Goal: Check status: Check status

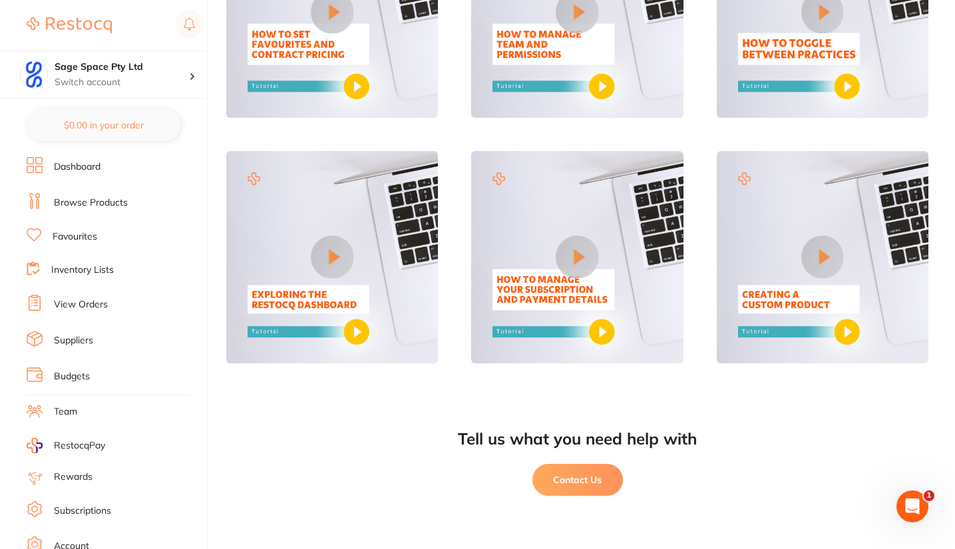
scroll to position [72, 0]
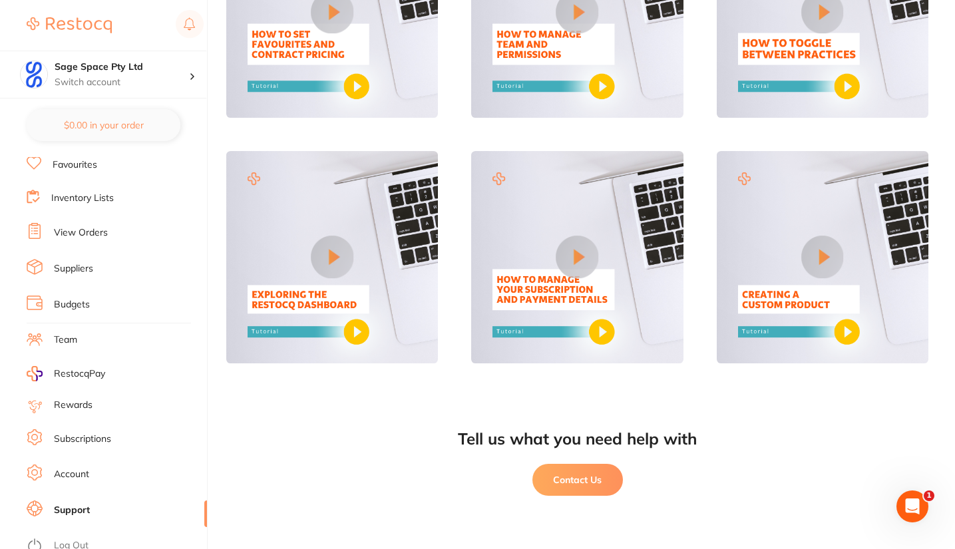
click at [102, 230] on link "View Orders" at bounding box center [81, 232] width 54 height 13
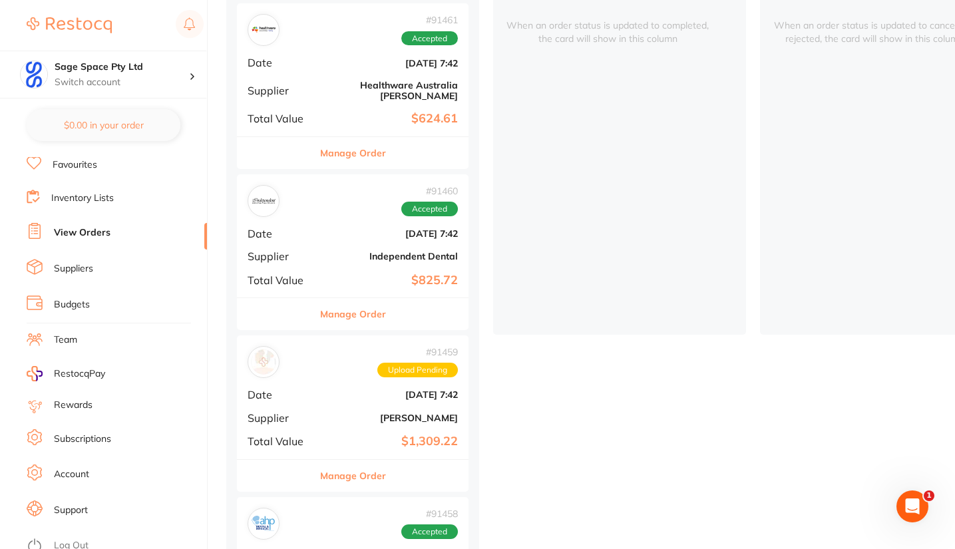
scroll to position [201, 0]
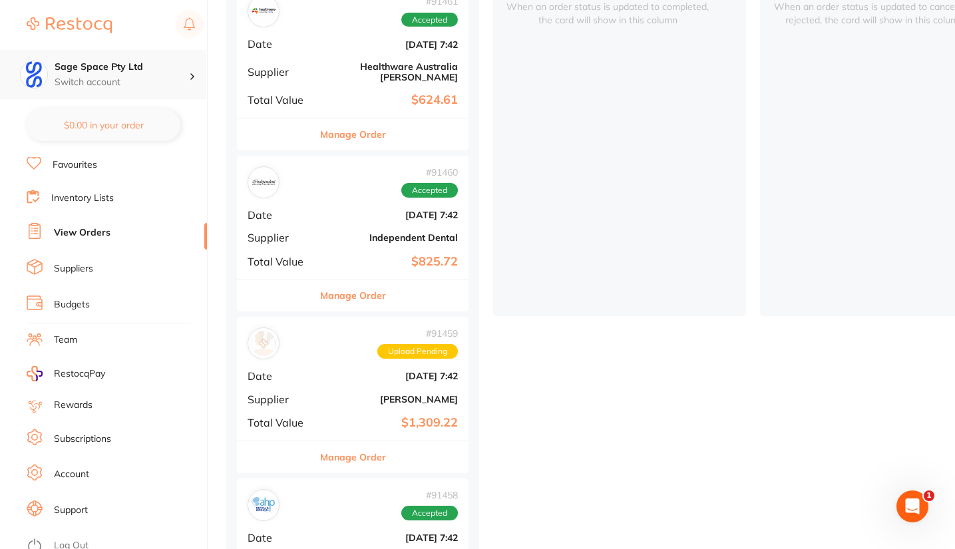
click at [102, 79] on p "Switch account" at bounding box center [122, 82] width 134 height 13
click at [113, 69] on h4 "Sage Space Pty Ltd" at bounding box center [122, 67] width 134 height 13
click at [95, 65] on h4 "Sage Space Pty Ltd" at bounding box center [122, 67] width 134 height 13
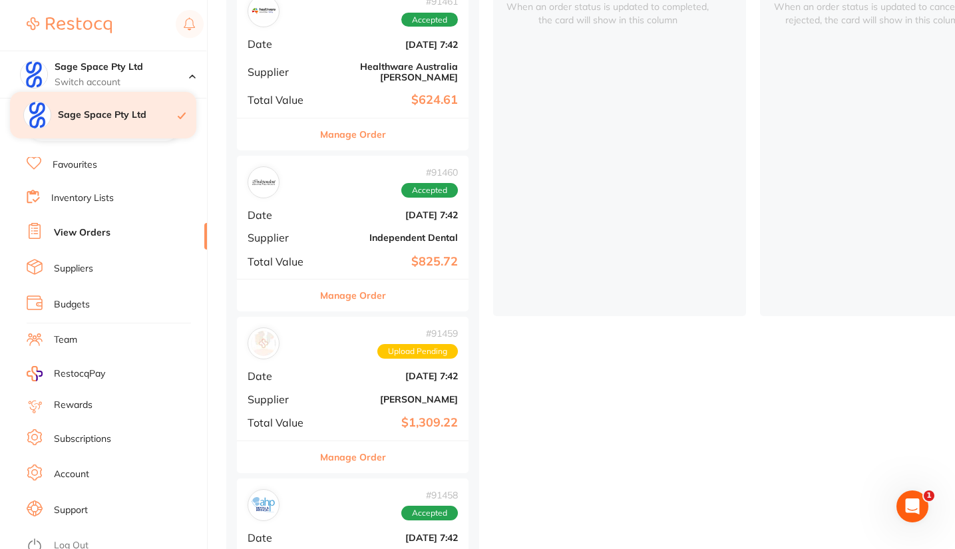
click at [100, 115] on h4 "Sage Space Pty Ltd" at bounding box center [118, 114] width 120 height 13
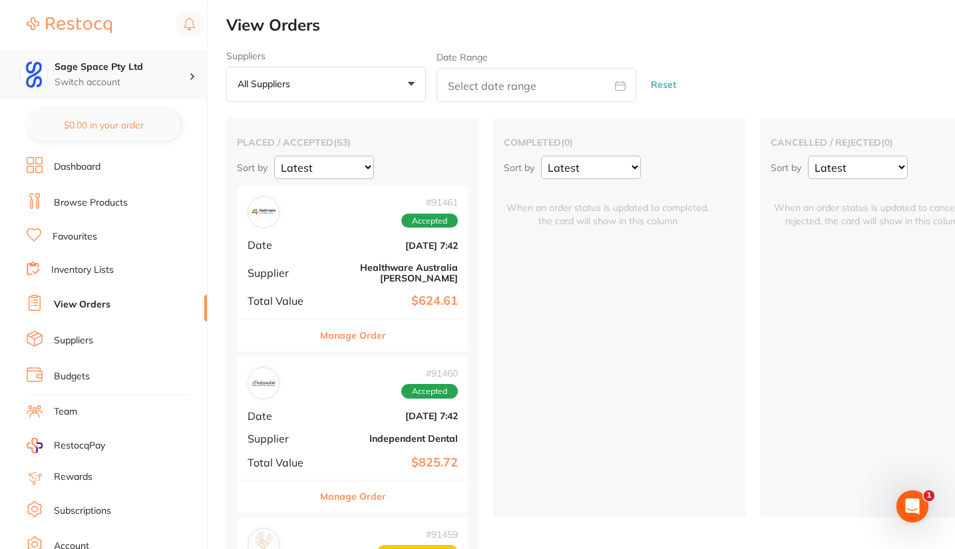
click at [190, 77] on icon at bounding box center [192, 76] width 4 height 7
click at [85, 542] on link "Account" at bounding box center [71, 546] width 35 height 13
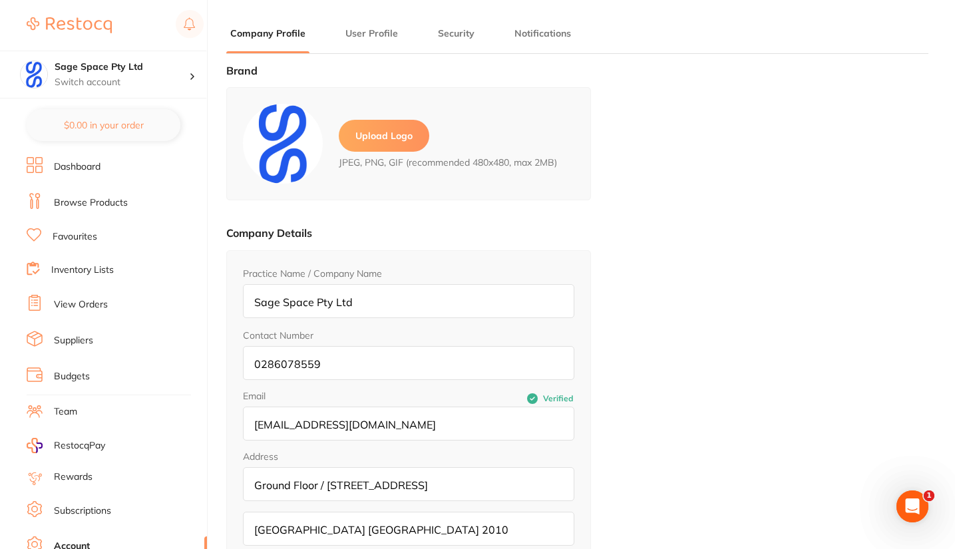
type input "[PERSON_NAME]"
type input "[EMAIL_ADDRESS][DOMAIN_NAME]"
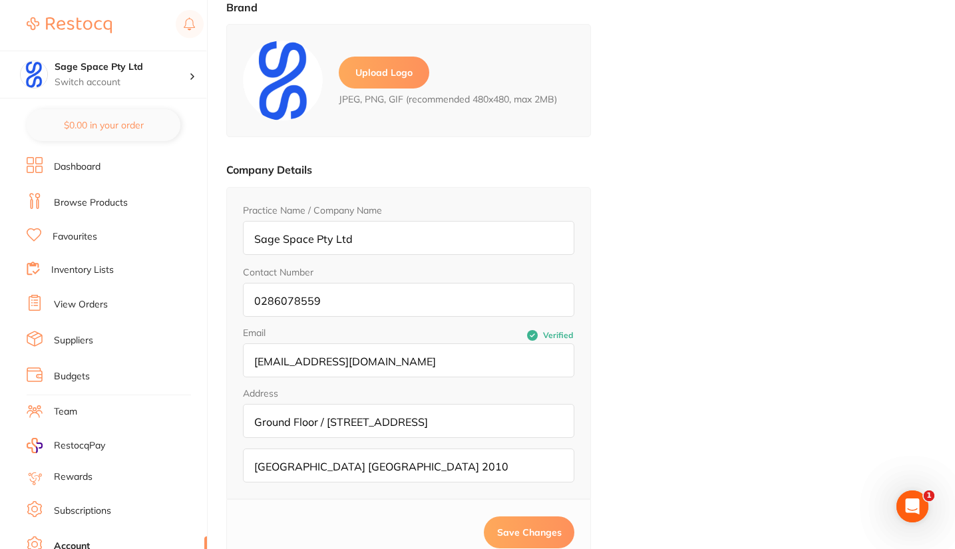
scroll to position [63, 0]
click at [101, 302] on link "View Orders" at bounding box center [81, 304] width 54 height 13
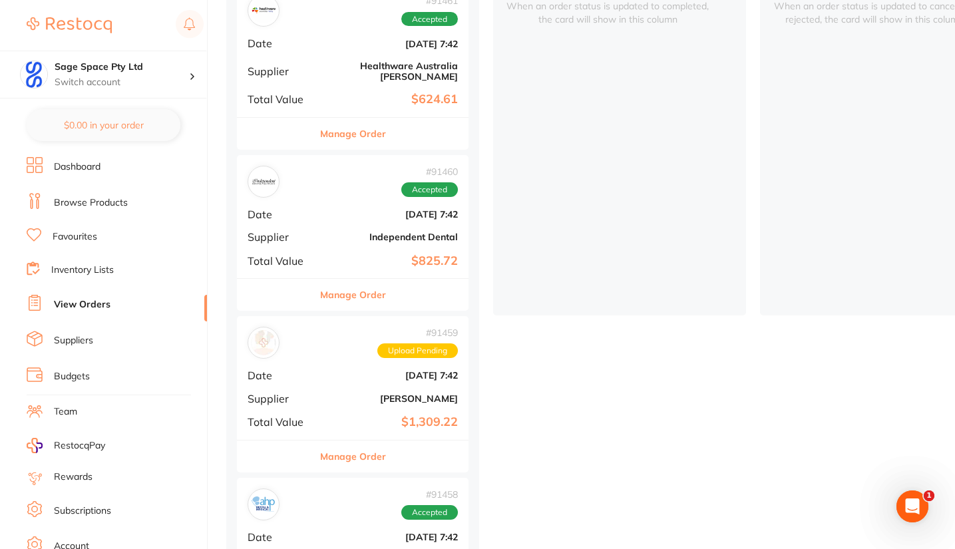
scroll to position [207, 0]
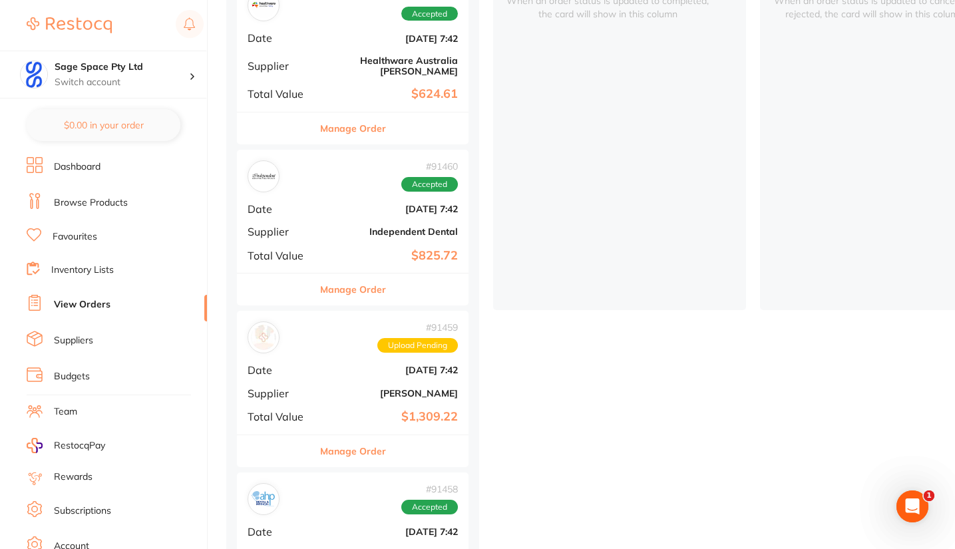
click at [102, 298] on link "View Orders" at bounding box center [82, 304] width 57 height 13
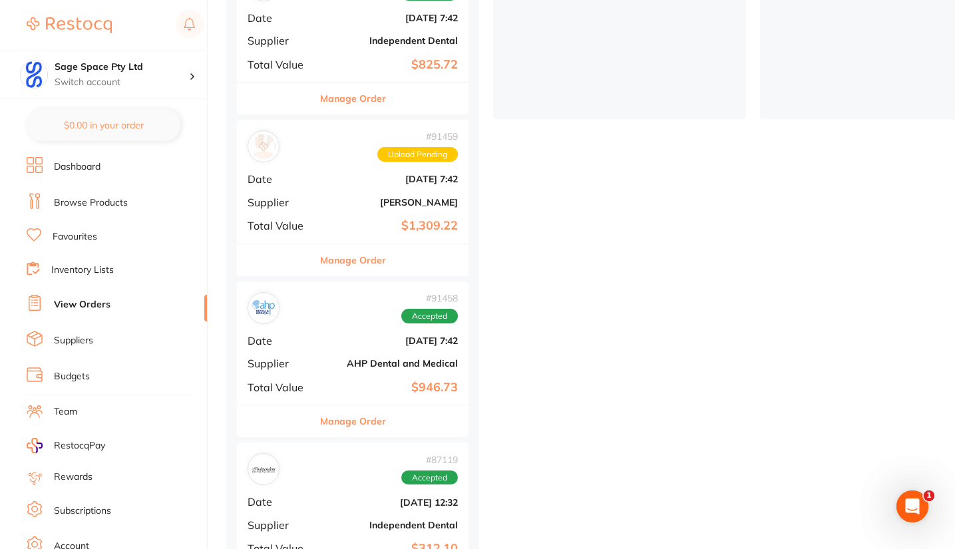
scroll to position [393, 0]
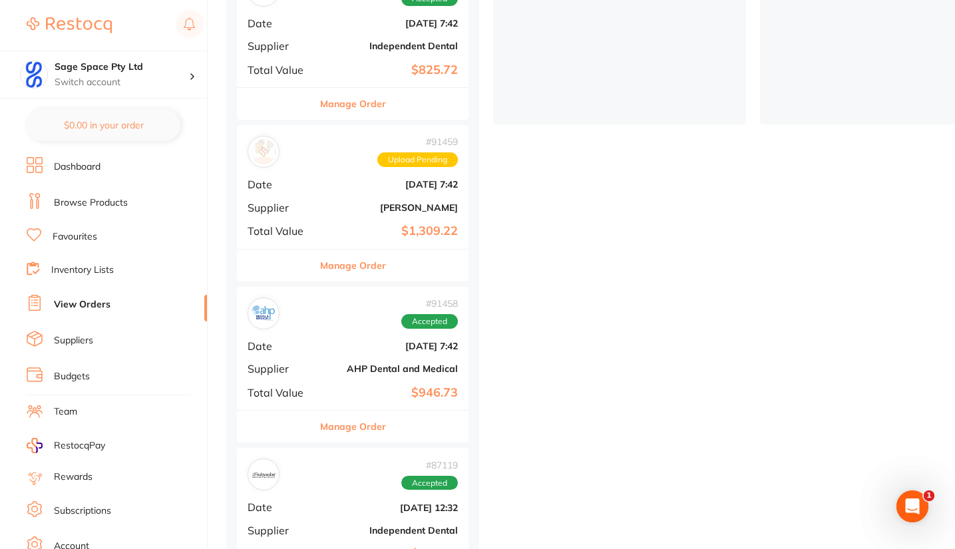
click at [353, 224] on b "$1,309.22" at bounding box center [391, 231] width 133 height 14
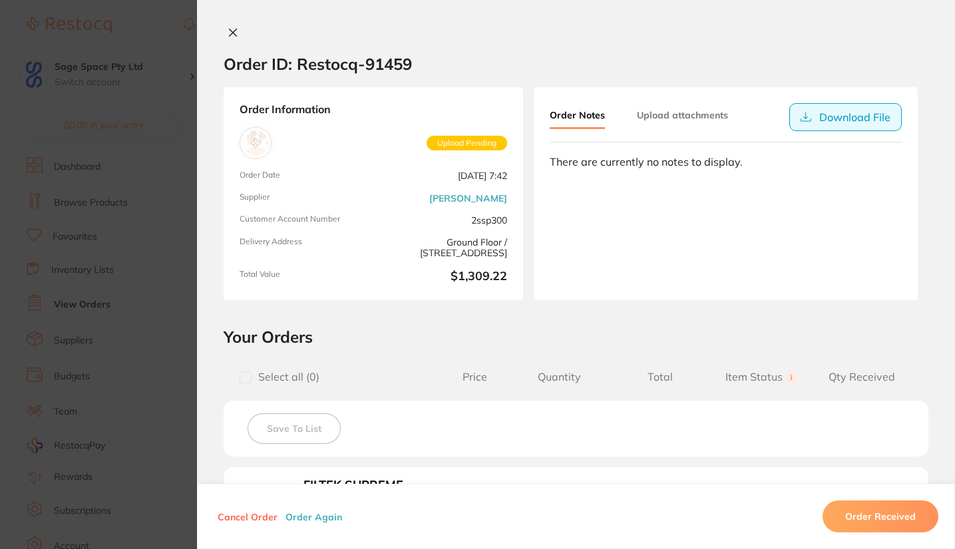
click at [851, 110] on button "Download File" at bounding box center [845, 117] width 112 height 28
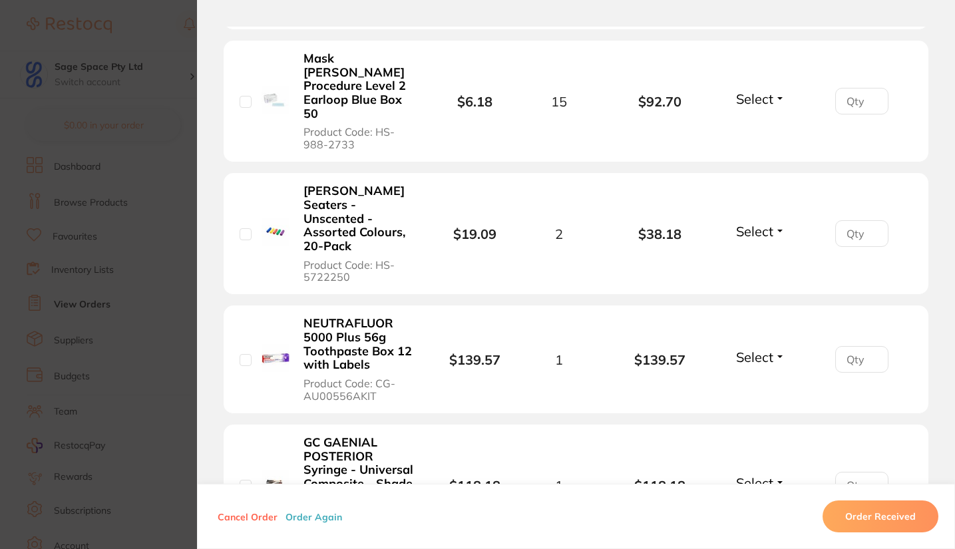
scroll to position [934, 0]
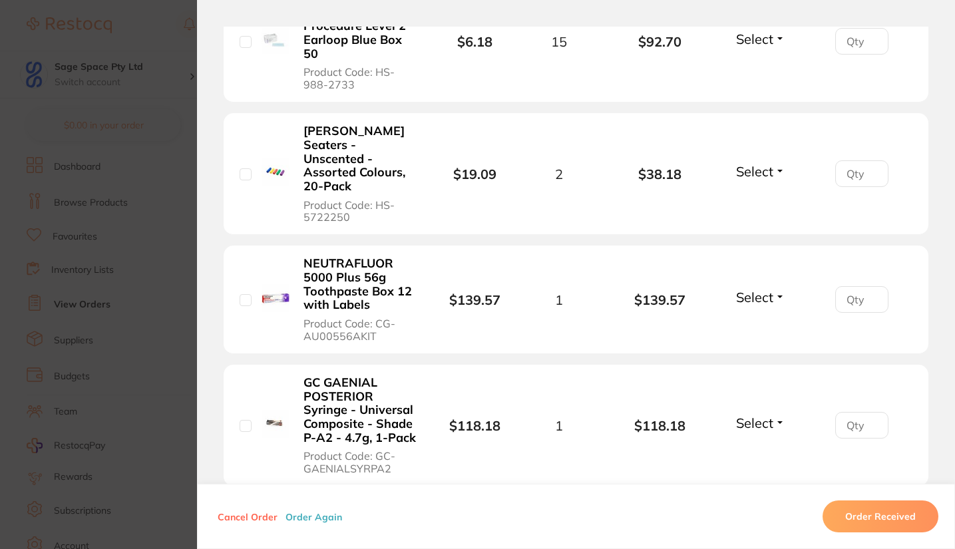
click at [177, 164] on section "Order ID: Restocq- 91459 Order Information Upload Pending Order Date [DATE] 7:4…" at bounding box center [477, 274] width 955 height 549
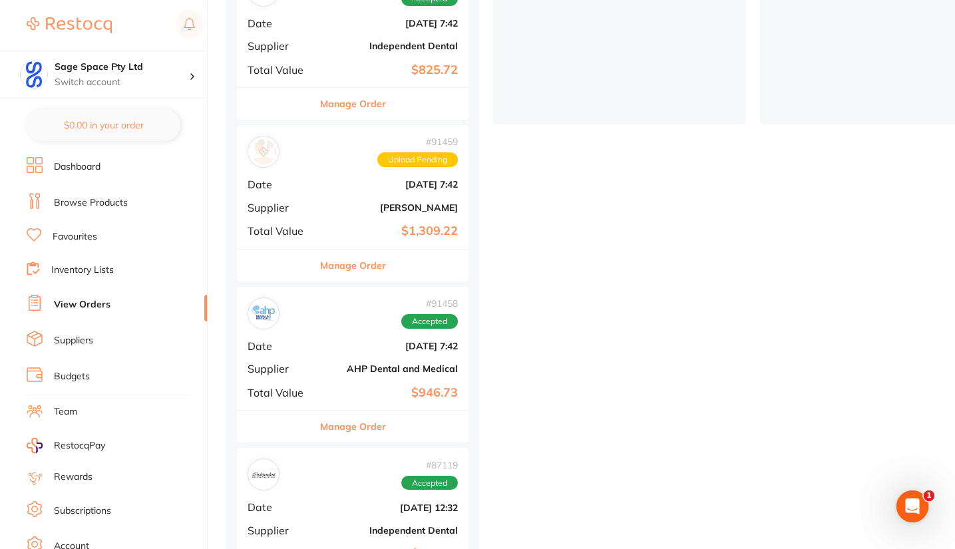
click at [316, 203] on div "# 91459 Upload Pending Date [DATE] 7:42 Supplier [PERSON_NAME] Total Value $1,3…" at bounding box center [353, 186] width 232 height 123
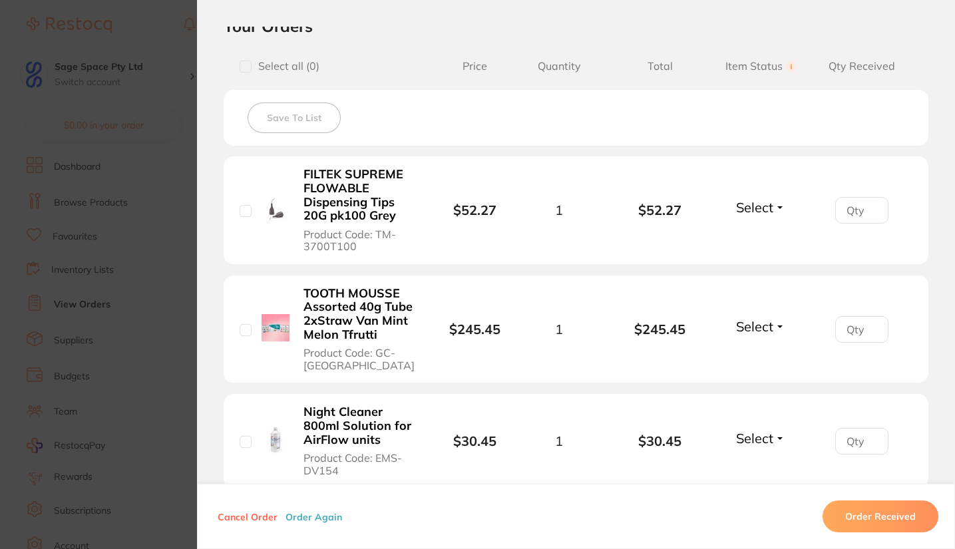
scroll to position [313, 0]
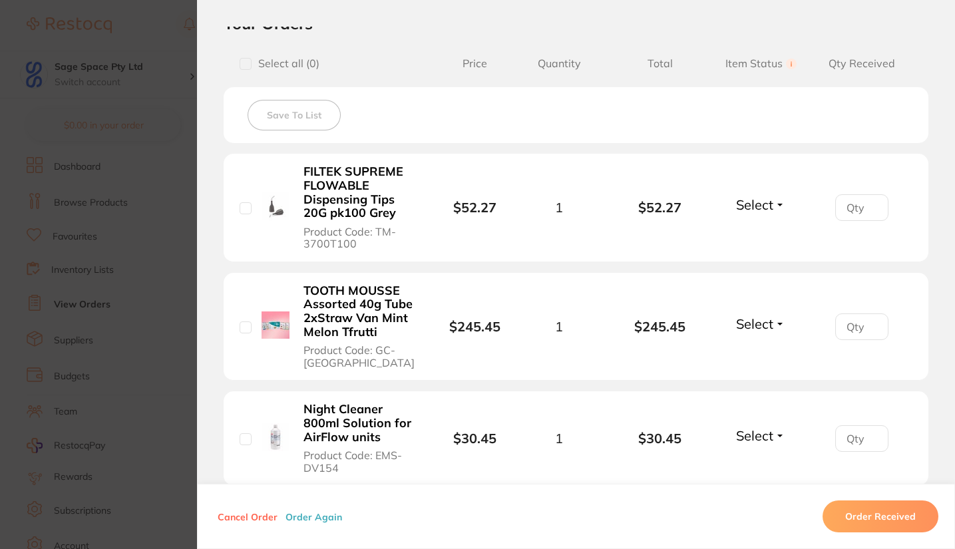
drag, startPoint x: 374, startPoint y: 230, endPoint x: 385, endPoint y: 232, distance: 11.5
click at [385, 232] on span "Product Code: TM-3700T100" at bounding box center [360, 238] width 114 height 25
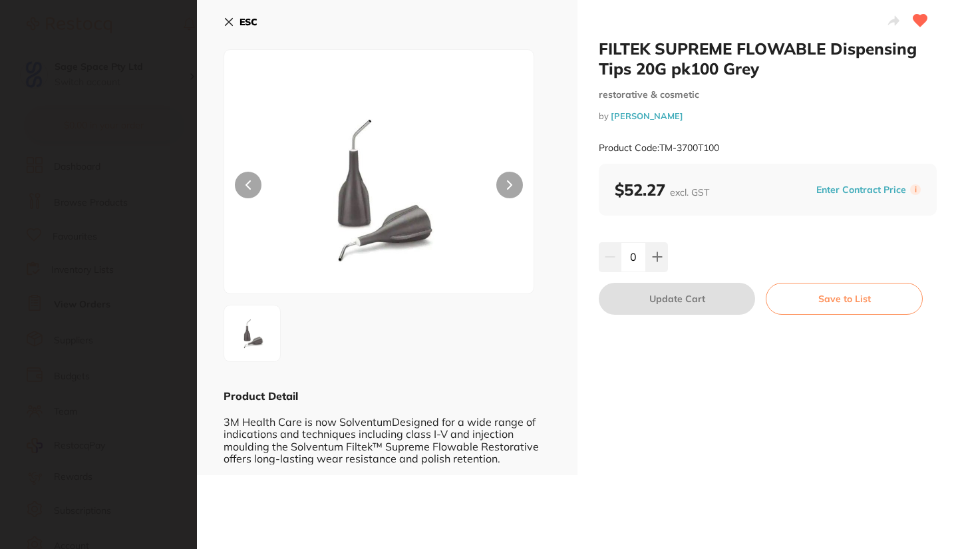
scroll to position [0, 0]
drag, startPoint x: 656, startPoint y: 147, endPoint x: 721, endPoint y: 148, distance: 65.2
click at [719, 148] on small "Product Code: TM-3700T100" at bounding box center [659, 147] width 120 height 11
click at [722, 168] on div "$52.27 excl. GST Enter Contract Price i" at bounding box center [768, 190] width 338 height 52
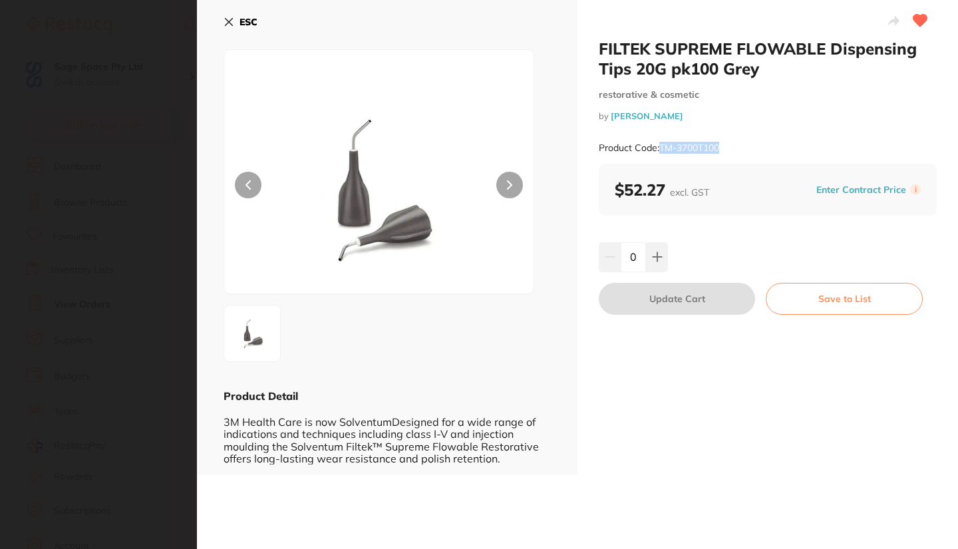
drag, startPoint x: 662, startPoint y: 148, endPoint x: 721, endPoint y: 147, distance: 59.9
click at [719, 147] on small "Product Code: TM-3700T100" at bounding box center [659, 147] width 120 height 11
copy small "TM-3700T100"
click at [232, 19] on icon at bounding box center [229, 22] width 7 height 7
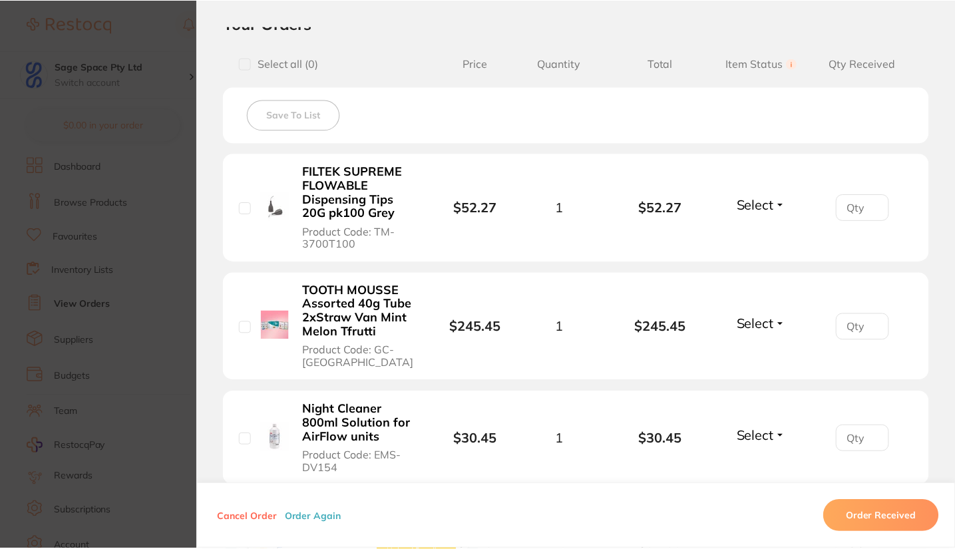
scroll to position [393, 0]
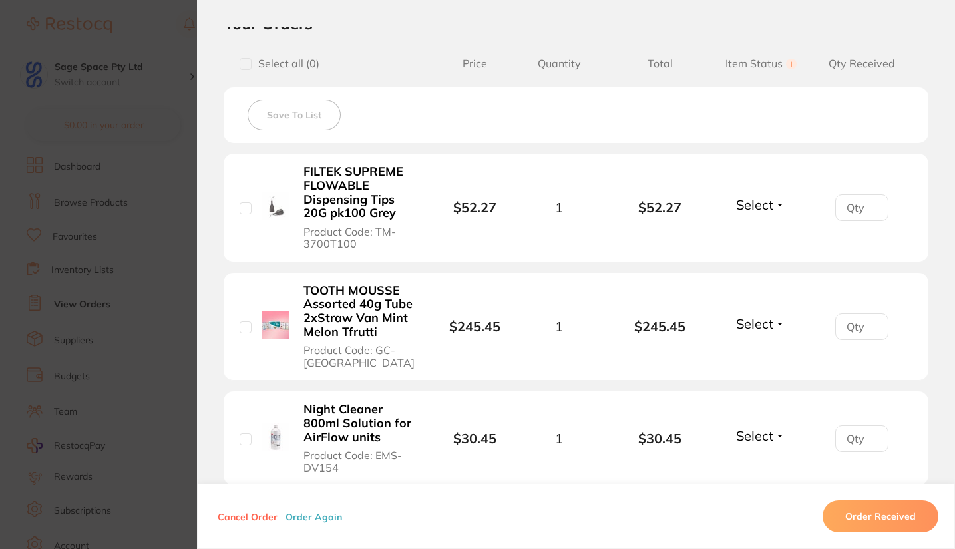
drag, startPoint x: 299, startPoint y: 364, endPoint x: 307, endPoint y: 364, distance: 7.3
click at [307, 364] on button "TOOTH MOUSSE Assorted 40g Tube 2xStraw Van Mint Melon Tfrutti Product Code: GC-…" at bounding box center [360, 327] width 122 height 87
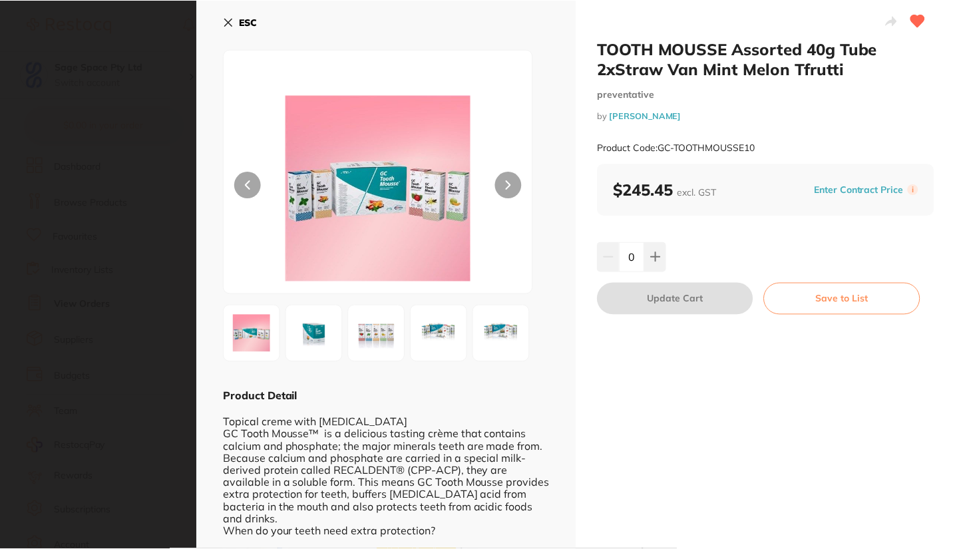
scroll to position [0, 0]
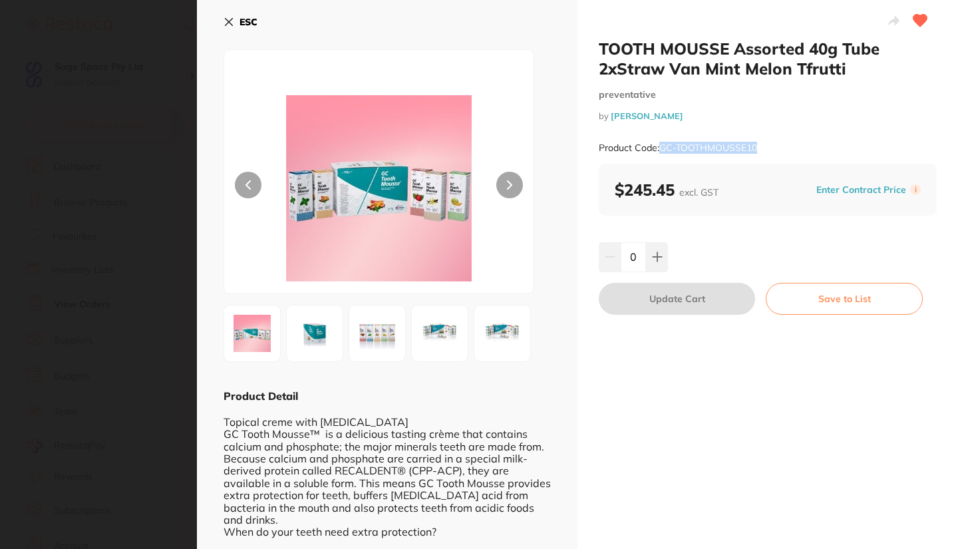
drag, startPoint x: 662, startPoint y: 146, endPoint x: 760, endPoint y: 148, distance: 98.5
click at [760, 148] on div "Product Code: GC-TOOTHMOUSSE10" at bounding box center [768, 148] width 338 height 33
copy small "GC-TOOTHMOUSSE10"
click at [226, 22] on icon at bounding box center [229, 22] width 11 height 11
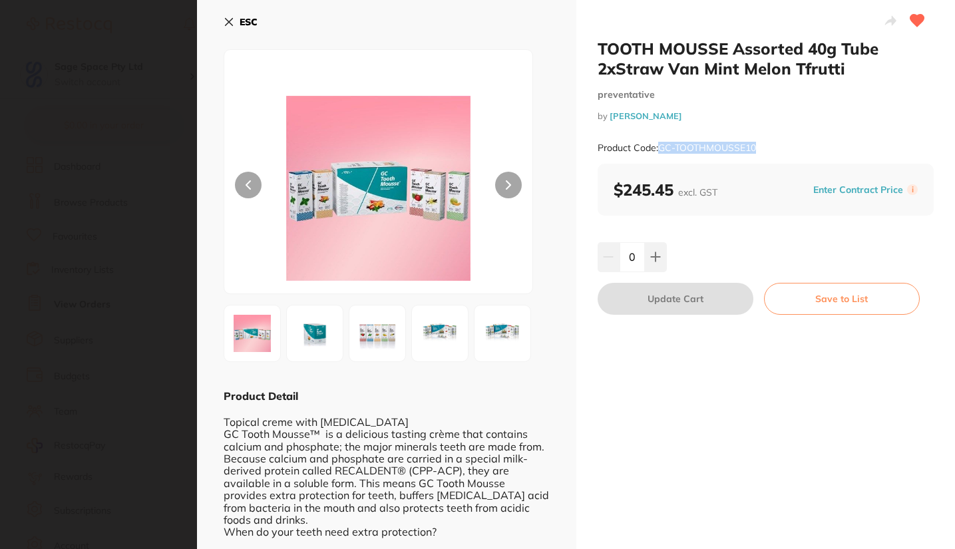
scroll to position [393, 0]
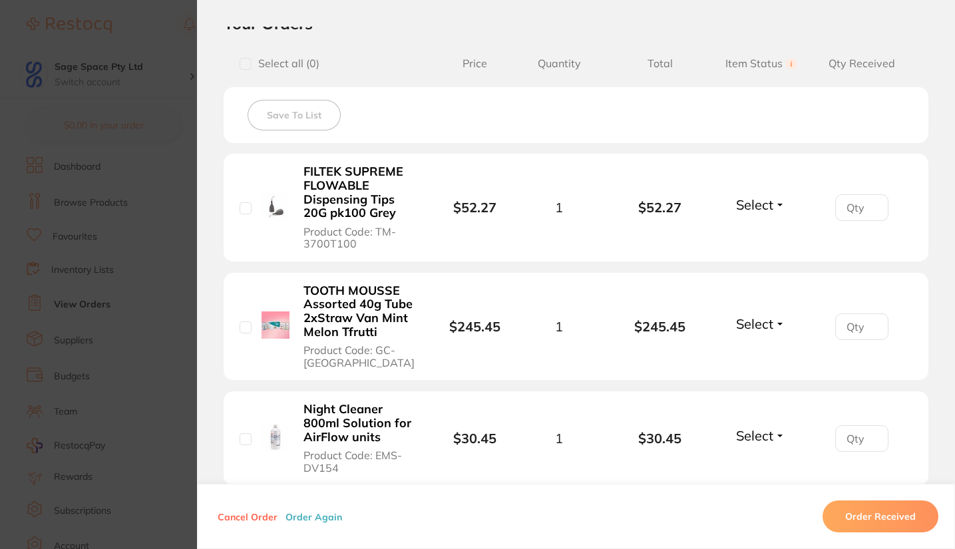
click at [343, 431] on b "Night Cleaner 800ml Solution for AirFlow units" at bounding box center [360, 423] width 114 height 41
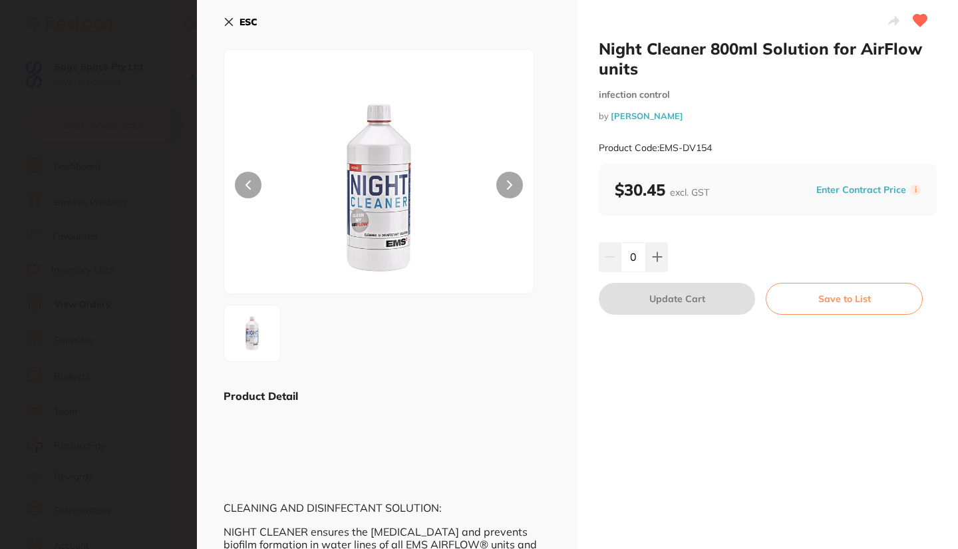
scroll to position [0, 0]
drag, startPoint x: 661, startPoint y: 147, endPoint x: 718, endPoint y: 148, distance: 57.2
click at [718, 148] on div "Product Code: EMS-DV154" at bounding box center [768, 148] width 338 height 33
click at [720, 154] on div "Product Code: EMS-DV154" at bounding box center [768, 148] width 338 height 33
drag, startPoint x: 660, startPoint y: 146, endPoint x: 714, endPoint y: 148, distance: 53.9
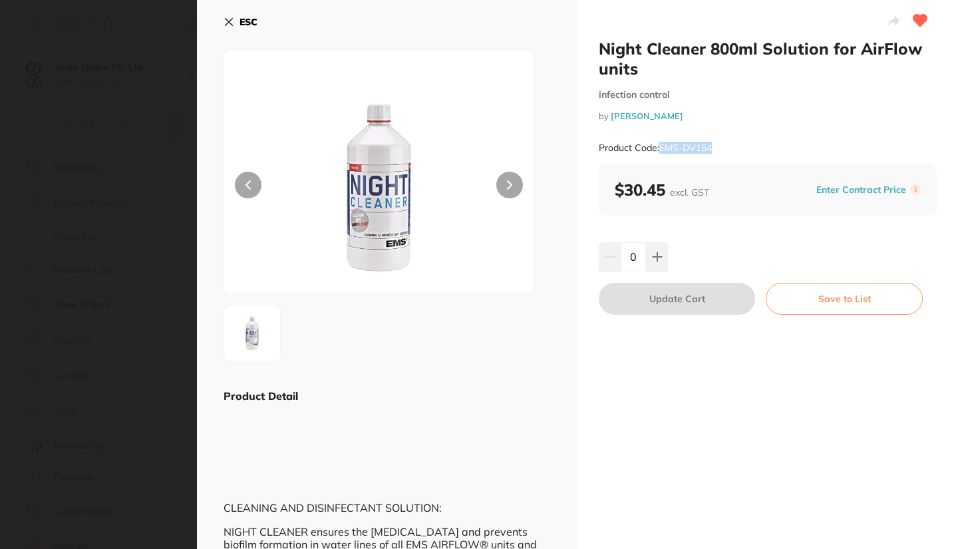
click at [714, 148] on div "Product Code: EMS-DV154" at bounding box center [768, 148] width 338 height 33
copy small "EMS-DV154"
click at [229, 15] on button "ESC" at bounding box center [241, 22] width 34 height 23
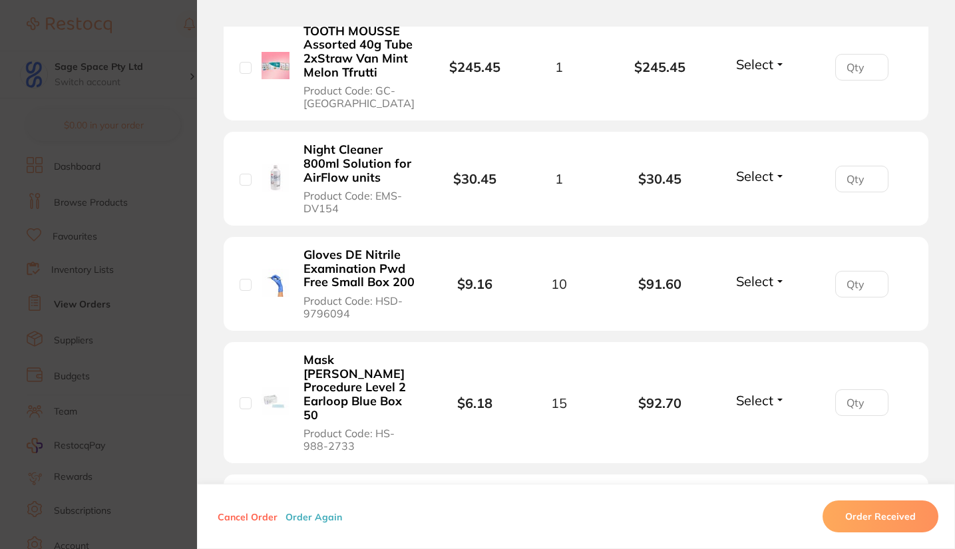
scroll to position [583, 0]
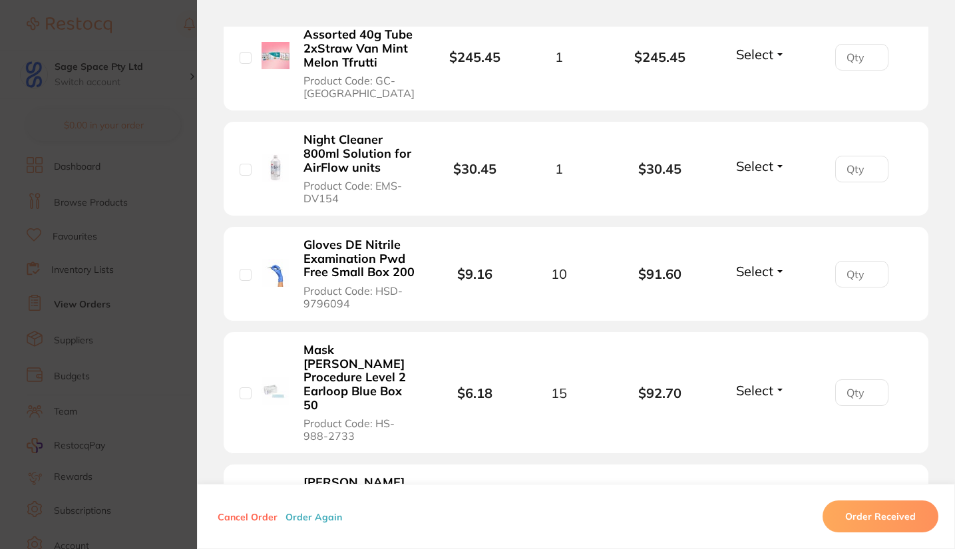
click at [347, 262] on b "Gloves DE Nitrile Examination Pwd Free Small Box 200" at bounding box center [360, 258] width 114 height 41
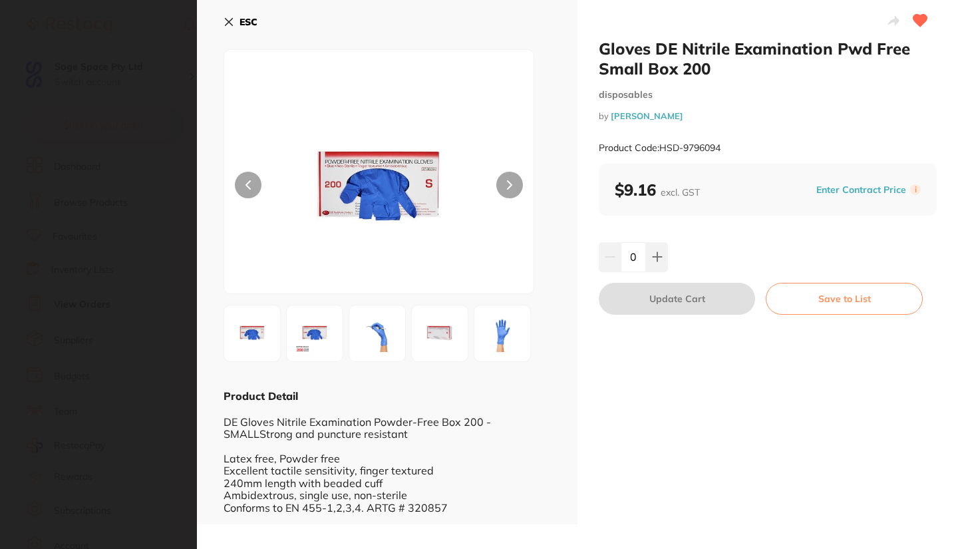
scroll to position [0, 0]
drag, startPoint x: 661, startPoint y: 146, endPoint x: 723, endPoint y: 146, distance: 62.6
click at [723, 146] on div "Product Code: HSD-9796094" at bounding box center [768, 148] width 338 height 33
copy small "HSD-9796094"
click at [231, 21] on icon at bounding box center [229, 22] width 11 height 11
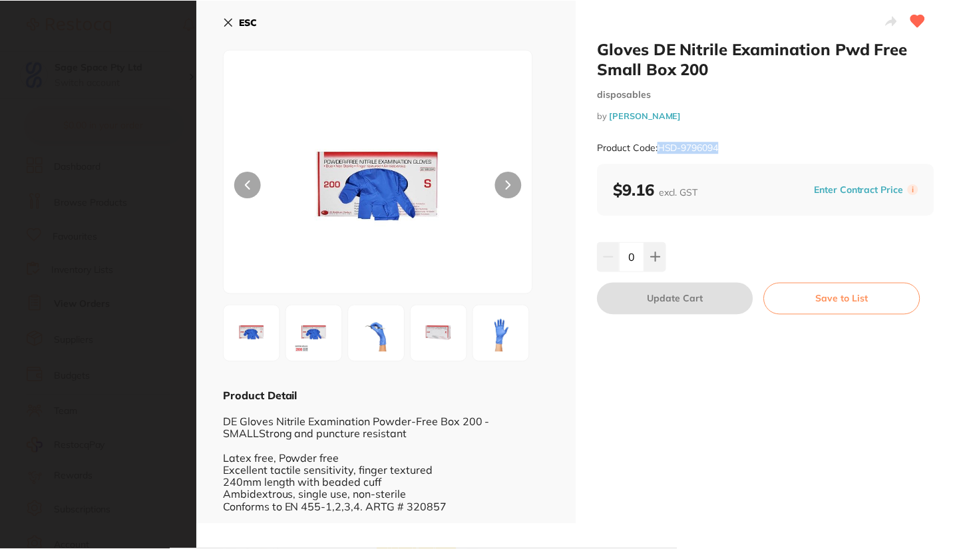
scroll to position [393, 0]
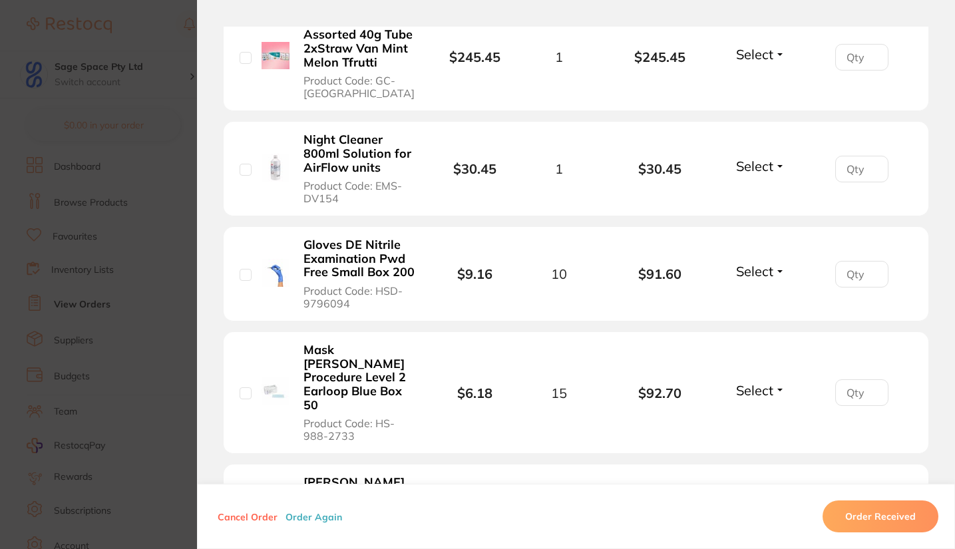
click at [345, 383] on b "Mask [PERSON_NAME] Procedure Level 2 Earloop Blue Box 50" at bounding box center [360, 377] width 114 height 69
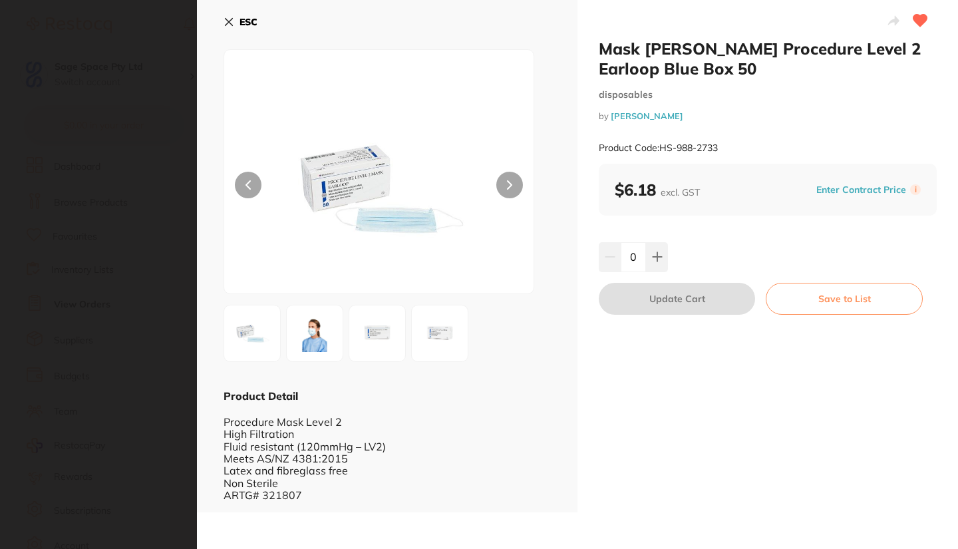
scroll to position [0, 0]
drag, startPoint x: 662, startPoint y: 147, endPoint x: 718, endPoint y: 143, distance: 56.7
click at [718, 143] on small "Product Code: HS-988-2733" at bounding box center [658, 147] width 119 height 11
click at [720, 152] on div "Product Code: HS-988-2733" at bounding box center [768, 148] width 338 height 33
drag, startPoint x: 660, startPoint y: 149, endPoint x: 719, endPoint y: 150, distance: 58.6
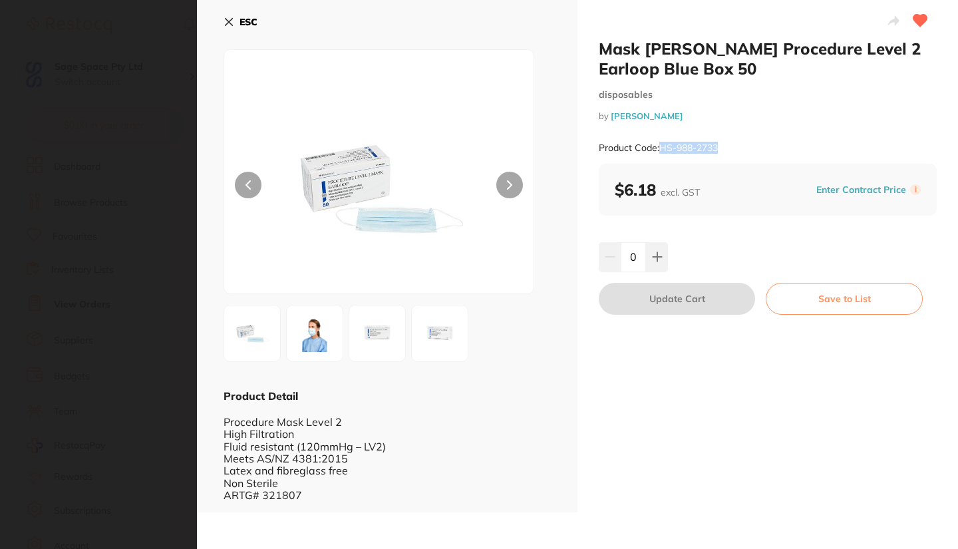
click at [718, 150] on small "Product Code: HS-988-2733" at bounding box center [658, 147] width 119 height 11
click at [721, 155] on div "Product Code: HS-988-2733" at bounding box center [768, 148] width 338 height 33
drag, startPoint x: 660, startPoint y: 146, endPoint x: 721, endPoint y: 150, distance: 60.7
click at [721, 150] on div "Product Code: HS-988-2733" at bounding box center [768, 148] width 338 height 33
copy small "HS-988-2733"
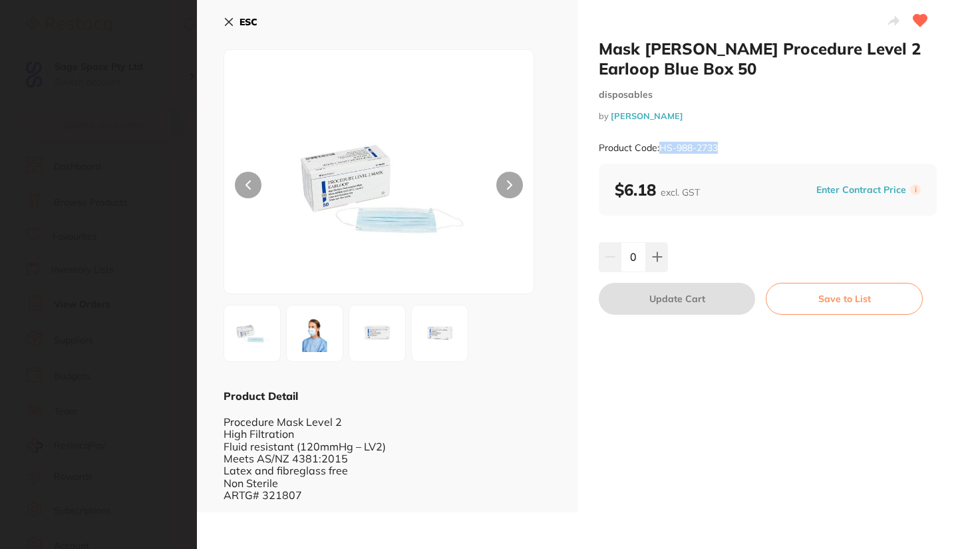
click at [234, 17] on button "ESC" at bounding box center [241, 22] width 34 height 23
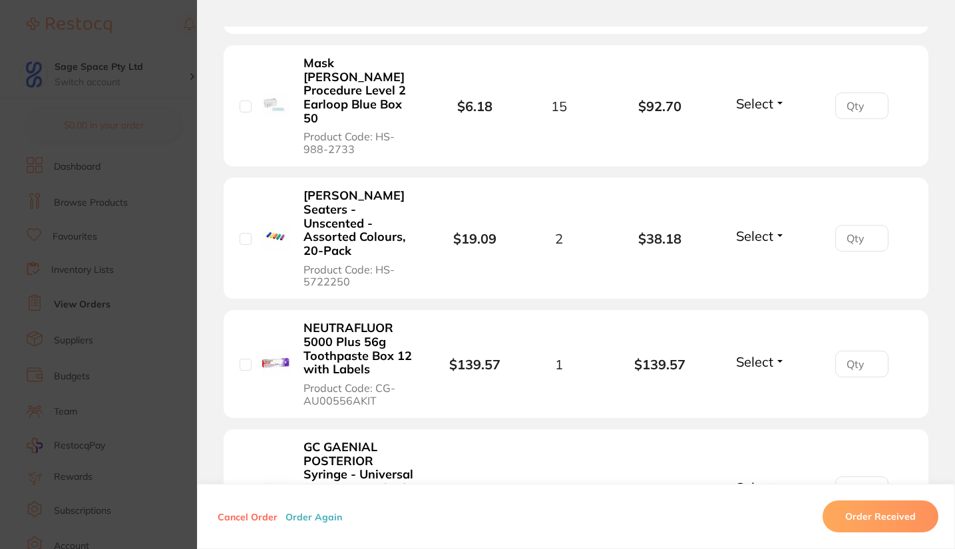
scroll to position [872, 0]
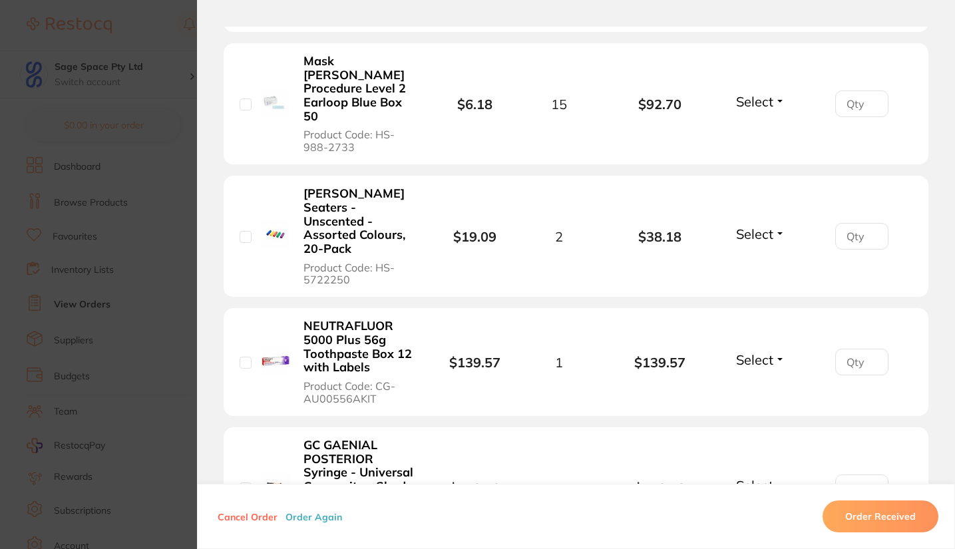
click at [326, 212] on b "[PERSON_NAME] Seaters - Unscented - Assorted Colours, 20-Pack" at bounding box center [360, 221] width 114 height 69
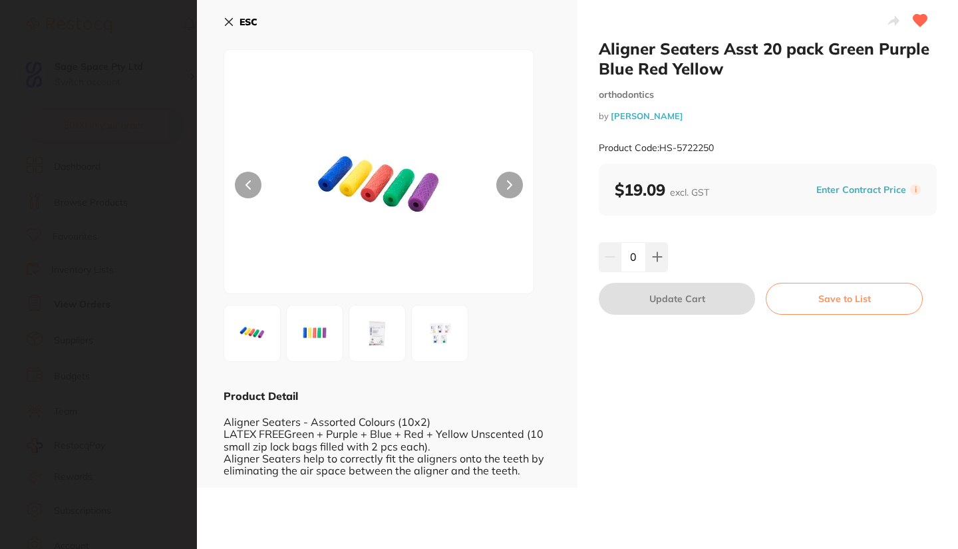
scroll to position [0, 0]
drag, startPoint x: 660, startPoint y: 145, endPoint x: 713, endPoint y: 146, distance: 53.9
click at [713, 146] on small "Product Code: HS-5722250" at bounding box center [656, 147] width 115 height 11
click at [714, 156] on div "Product Code: HS-5722250" at bounding box center [768, 148] width 338 height 33
click at [660, 146] on small "Product Code: HS-5722250" at bounding box center [656, 147] width 115 height 11
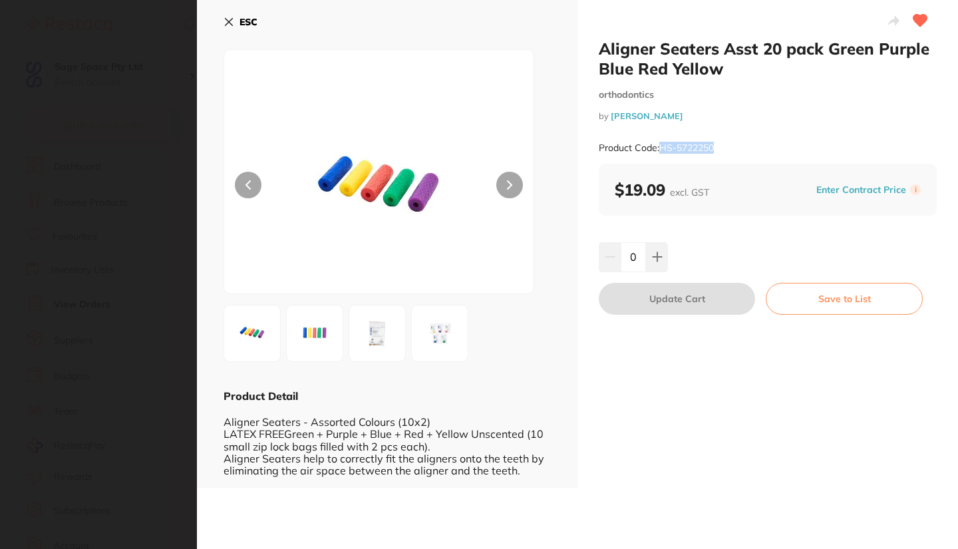
drag, startPoint x: 660, startPoint y: 146, endPoint x: 703, endPoint y: 148, distance: 42.6
click at [703, 148] on small "Product Code: HS-5722250" at bounding box center [656, 147] width 115 height 11
copy small "HS-5722250"
click at [226, 22] on icon at bounding box center [229, 22] width 11 height 11
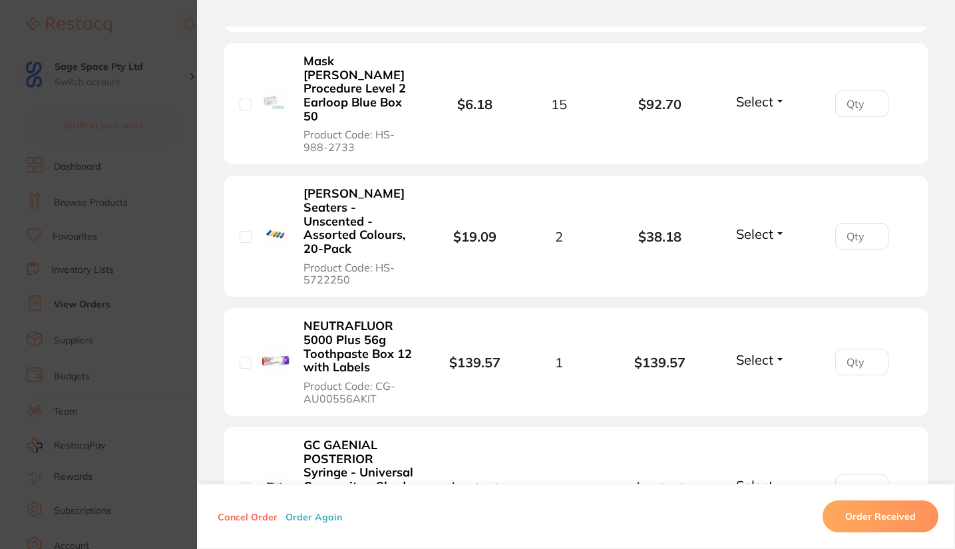
click at [355, 323] on b "NEUTRAFLUOR 5000 Plus 56g Toothpaste Box 12 with Labels" at bounding box center [360, 346] width 114 height 55
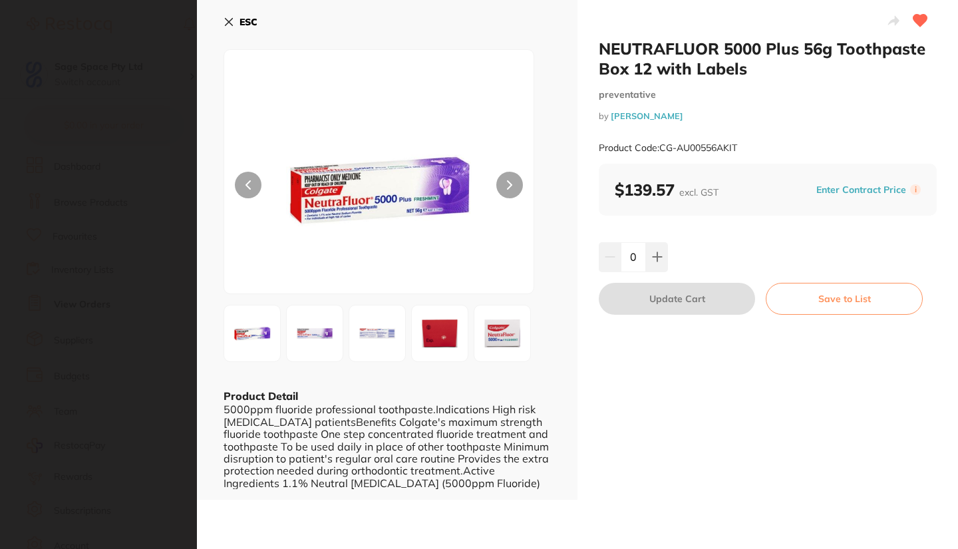
scroll to position [0, 0]
drag, startPoint x: 660, startPoint y: 146, endPoint x: 737, endPoint y: 145, distance: 76.5
click at [737, 145] on small "Product Code: CG-AU00556AKIT" at bounding box center [668, 147] width 138 height 11
copy small "CG-AU00556AKIT"
click at [233, 22] on icon at bounding box center [229, 22] width 11 height 11
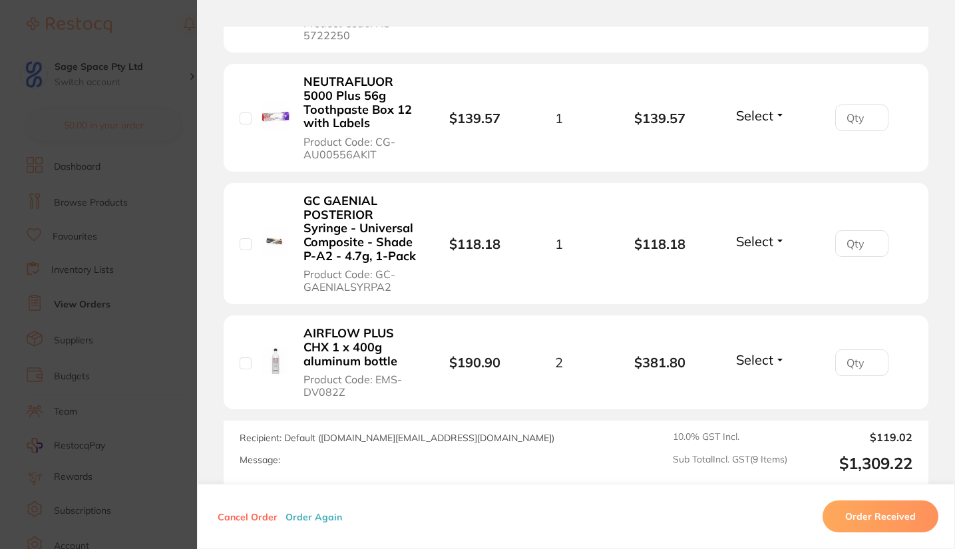
scroll to position [1118, 0]
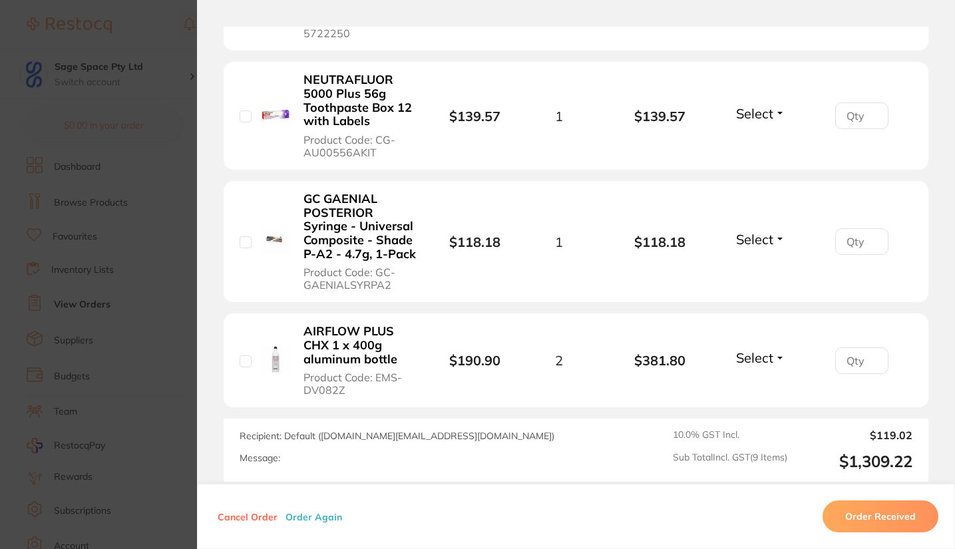
click at [330, 223] on b "GC GAENIAL POSTERIOR Syringe - Universal Composite - Shade P-A2 - 4.7g, 1-Pack" at bounding box center [360, 226] width 114 height 69
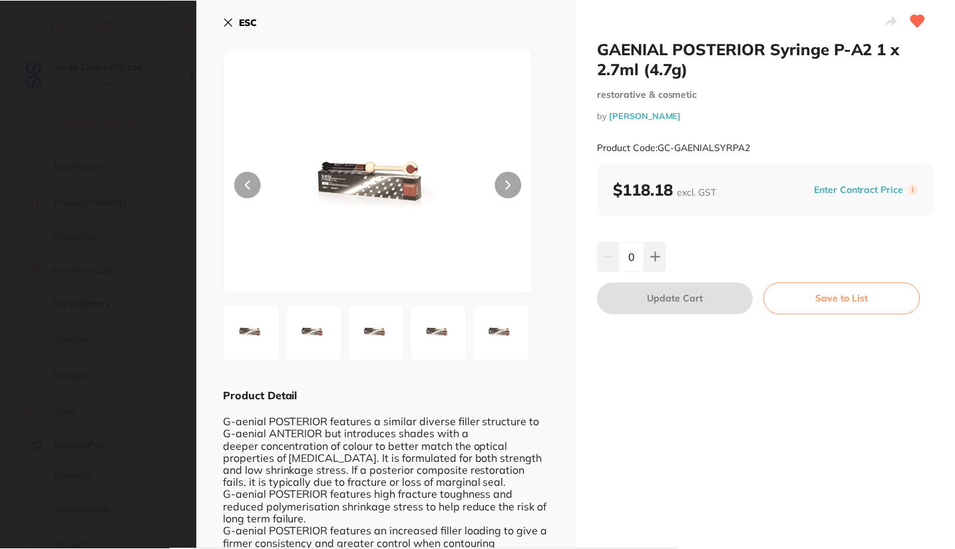
scroll to position [0, 0]
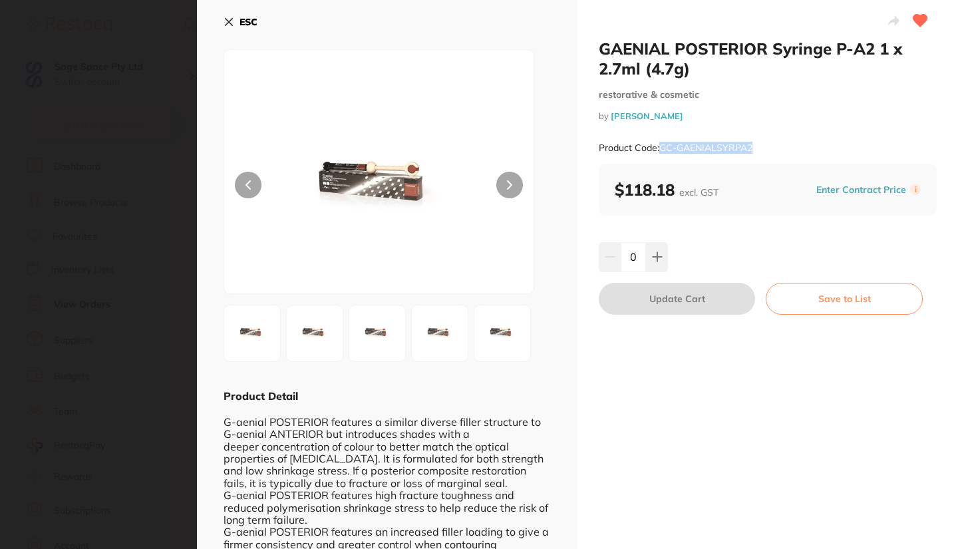
drag, startPoint x: 662, startPoint y: 144, endPoint x: 756, endPoint y: 148, distance: 93.9
click at [756, 148] on div "Product Code: GC-GAENIALSYRPA2" at bounding box center [768, 148] width 338 height 33
copy small "GC-GAENIALSYRPA2"
click at [230, 21] on icon at bounding box center [229, 22] width 7 height 7
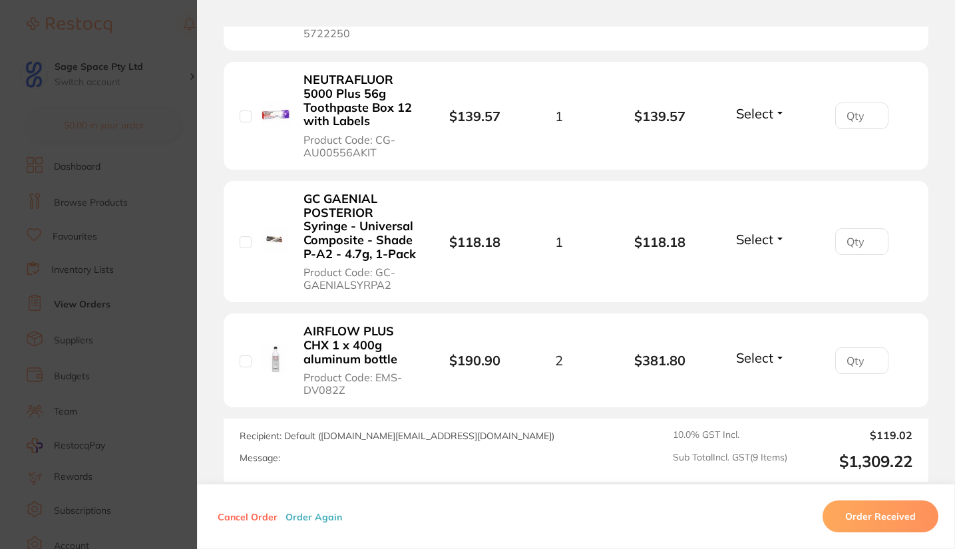
click at [355, 329] on b "AIRFLOW PLUS CHX 1 x 400g aluminum bottle" at bounding box center [360, 345] width 114 height 41
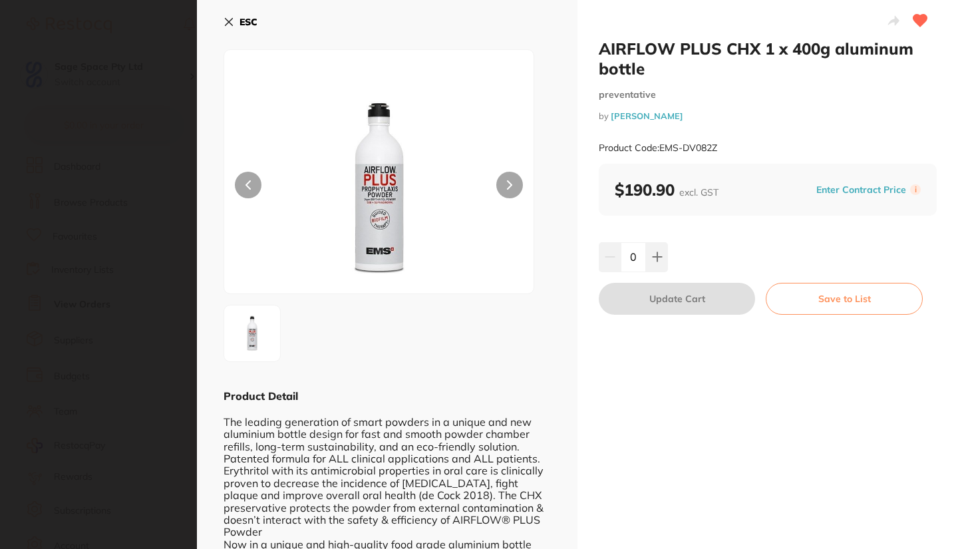
scroll to position [0, 0]
drag, startPoint x: 660, startPoint y: 142, endPoint x: 721, endPoint y: 148, distance: 61.5
click at [721, 148] on div "Product Code: EMS-DV082Z" at bounding box center [768, 148] width 338 height 33
copy small "EMS-DV082Z"
click at [229, 19] on icon at bounding box center [229, 22] width 11 height 11
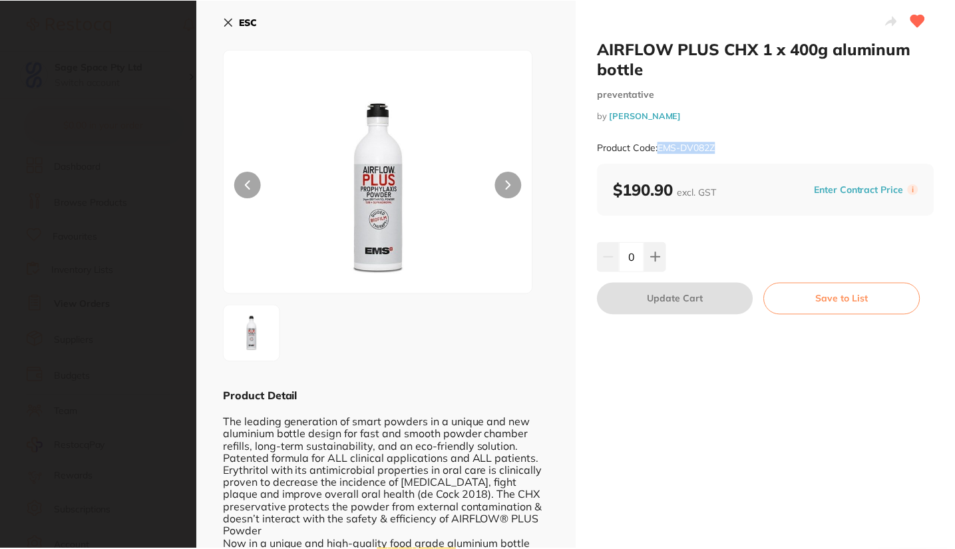
scroll to position [393, 0]
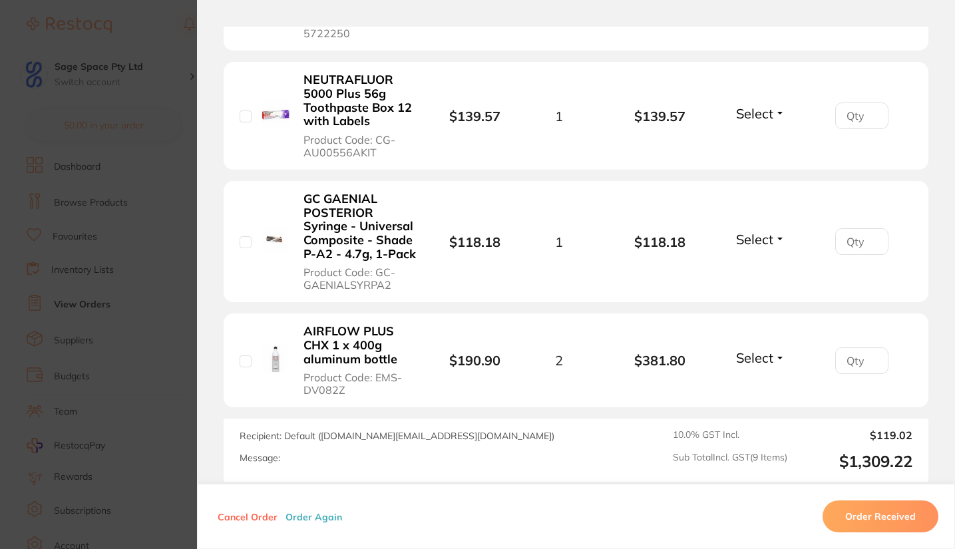
click at [240, 517] on button "Cancel Order" at bounding box center [248, 516] width 68 height 12
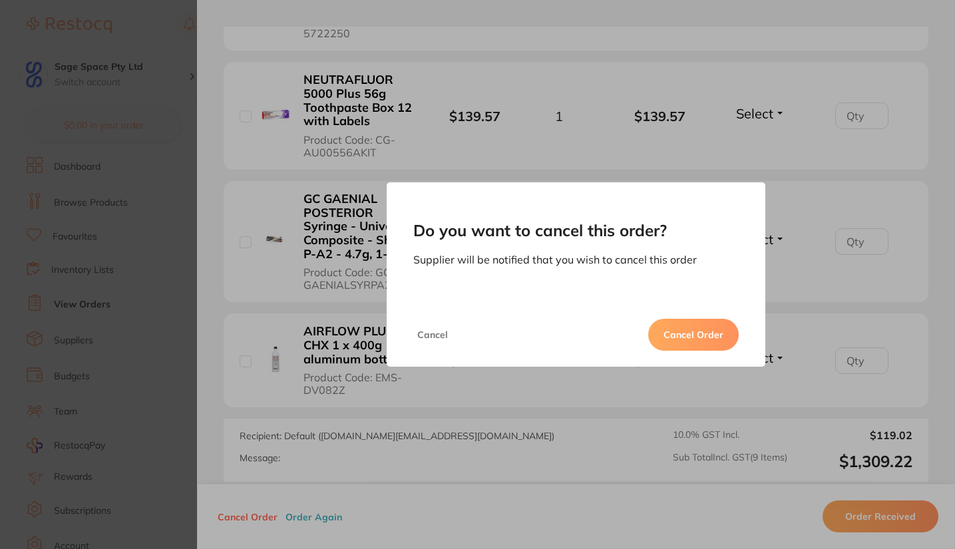
click at [666, 337] on button "Cancel Order" at bounding box center [693, 335] width 91 height 32
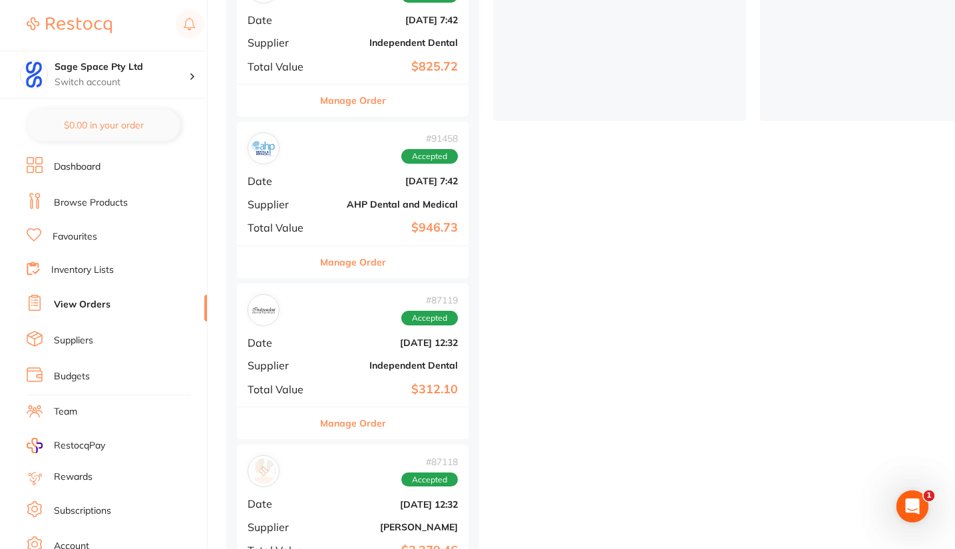
scroll to position [427, 0]
